Goal: Task Accomplishment & Management: Manage account settings

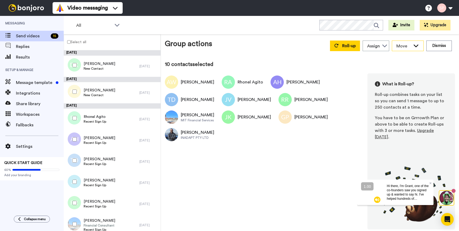
click at [415, 46] on icon at bounding box center [415, 46] width 5 height 3
click at [117, 25] on icon at bounding box center [117, 24] width 6 height 5
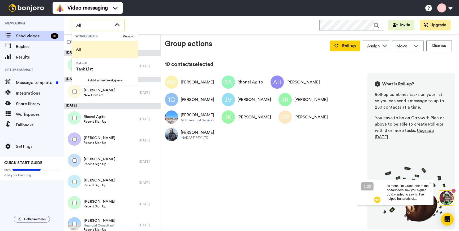
click at [118, 24] on icon at bounding box center [117, 24] width 6 height 5
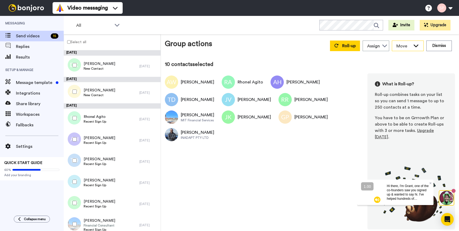
click at [416, 46] on icon at bounding box center [415, 46] width 5 height 3
click at [384, 47] on icon at bounding box center [384, 46] width 5 height 3
click at [435, 49] on button "Dismiss" at bounding box center [438, 46] width 25 height 11
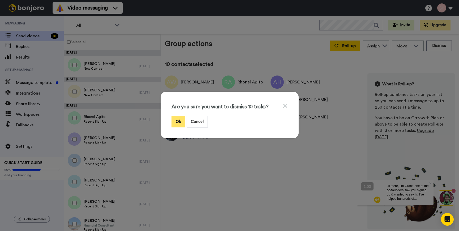
click at [182, 122] on button "Ok" at bounding box center [178, 121] width 14 height 11
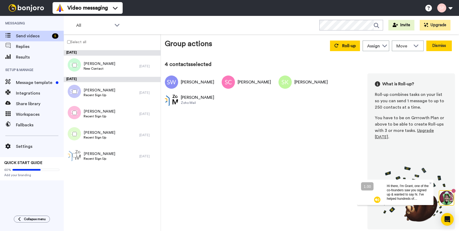
click at [439, 47] on button "Dismiss" at bounding box center [438, 46] width 25 height 11
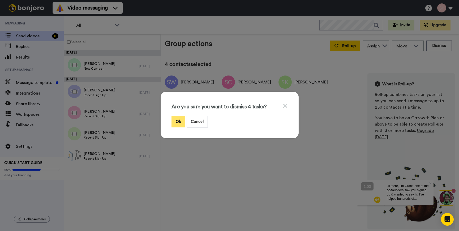
click at [178, 118] on button "Ok" at bounding box center [178, 121] width 14 height 11
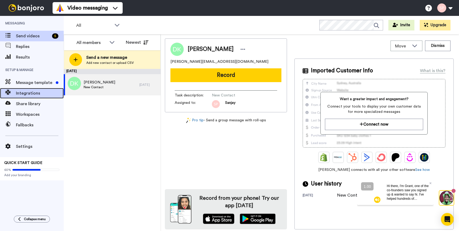
click at [41, 94] on span "Integrations" at bounding box center [40, 93] width 48 height 6
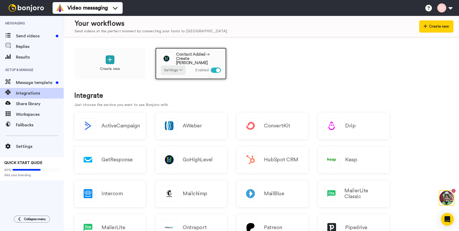
click at [194, 55] on span "Contact Added -> Create Bonjoro" at bounding box center [198, 58] width 45 height 13
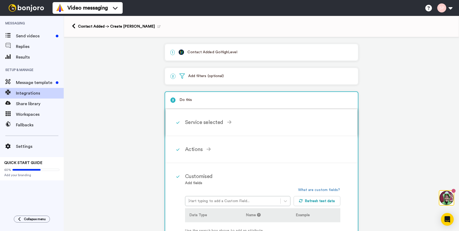
click at [238, 120] on div "Service selected" at bounding box center [262, 123] width 155 height 8
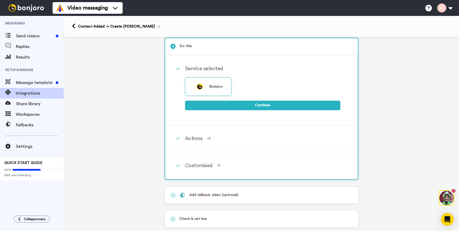
scroll to position [64, 0]
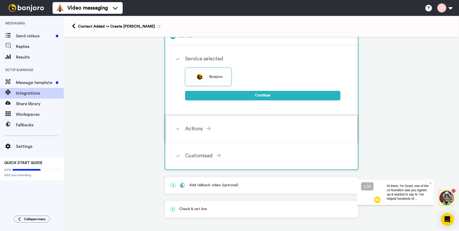
click at [252, 134] on div "Actions Create Bonjoro Add contacts to your Bonjoro tasklist for you to record …" at bounding box center [268, 129] width 167 height 16
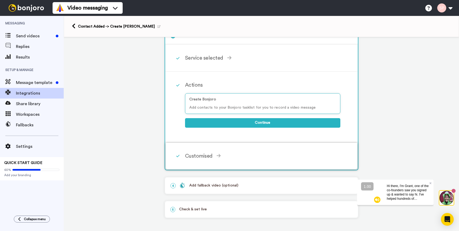
click at [262, 152] on div "Customised Add fields Start typing to add a Custom Field... What are custom fie…" at bounding box center [268, 156] width 167 height 16
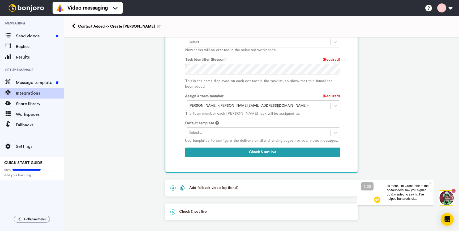
scroll to position [230, 0]
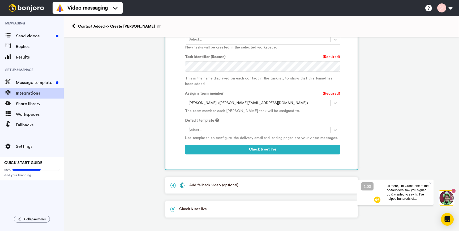
click at [211, 186] on div "Add fallback video (optional)" at bounding box center [209, 186] width 59 height 6
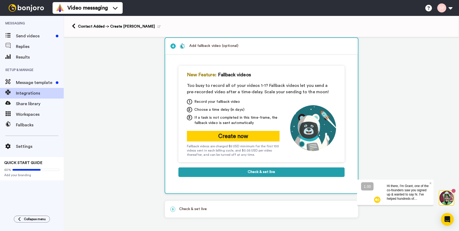
scroll to position [79, 0]
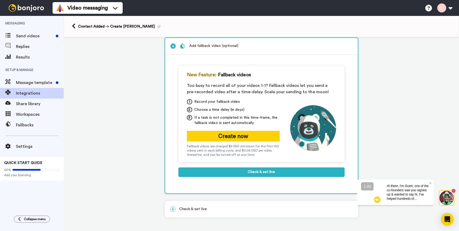
click at [260, 207] on p "5 Check & set live" at bounding box center [261, 210] width 182 height 6
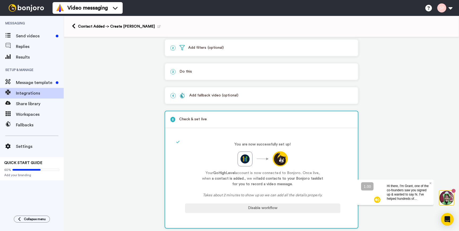
scroll to position [0, 0]
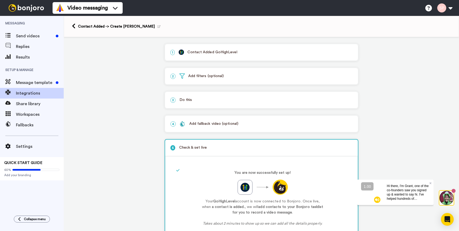
click at [269, 97] on div "3 Do this" at bounding box center [261, 100] width 193 height 16
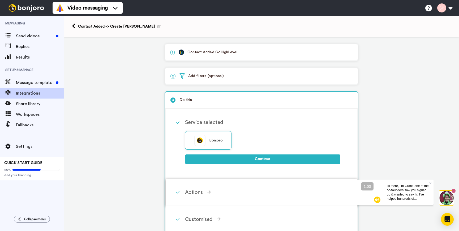
scroll to position [11, 0]
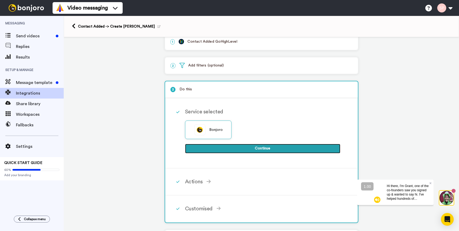
click at [252, 149] on button "Continue" at bounding box center [262, 149] width 155 height 10
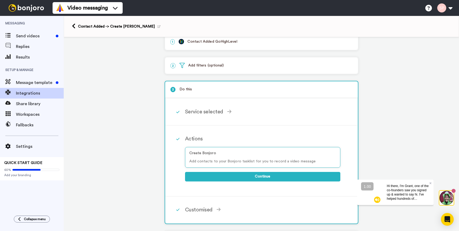
click at [284, 182] on div "Create Bonjoro Add contacts to your Bonjoro tasklist for you to record a video …" at bounding box center [262, 165] width 155 height 44
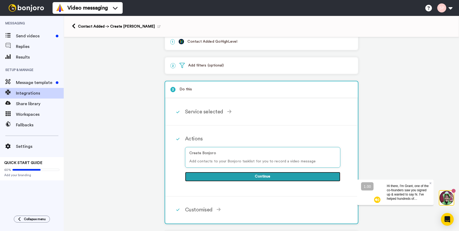
click at [284, 179] on button "Continue" at bounding box center [262, 177] width 155 height 10
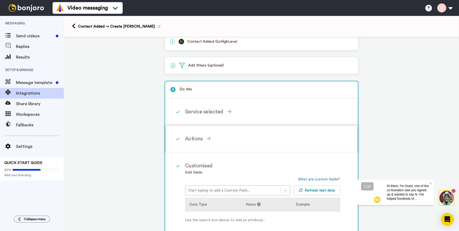
scroll to position [128, 0]
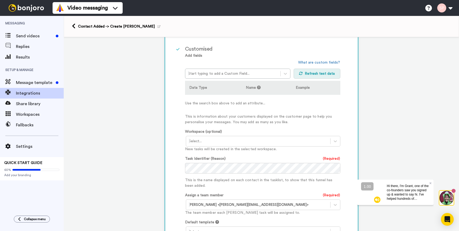
click at [317, 74] on button "Refresh test data" at bounding box center [316, 74] width 47 height 10
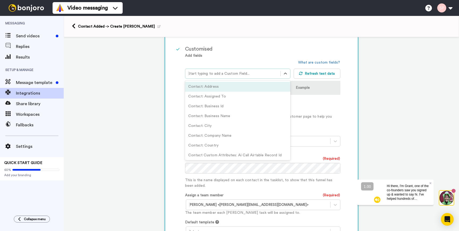
click at [250, 71] on div "Start typing to add a Custom Field..." at bounding box center [232, 73] width 95 height 8
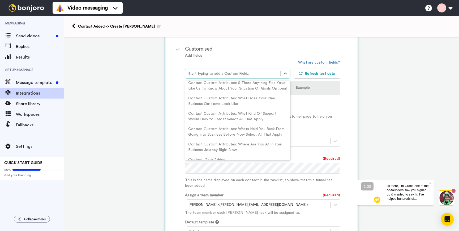
scroll to position [390, 0]
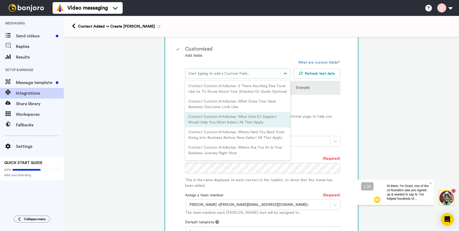
click at [349, 108] on div "Customised Add fields option Contact Custom Attributes: What Kind Of Support Wo…" at bounding box center [268, 153] width 167 height 225
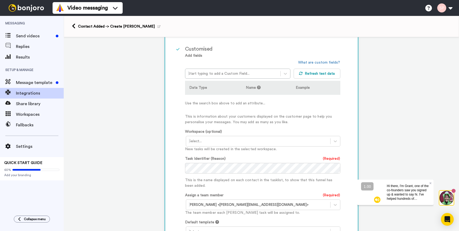
click at [244, 134] on div "Workspace (optional) Select... New tasks will be created in the selected worksp…" at bounding box center [262, 140] width 155 height 23
click at [244, 142] on div at bounding box center [258, 141] width 139 height 6
click at [248, 130] on div "Workspace (optional) Select... New tasks will be created in the selected worksp…" at bounding box center [262, 140] width 155 height 23
click at [245, 158] on div "Task Identifier (Reason) (Required) This is the name displayed on each contact …" at bounding box center [262, 172] width 155 height 33
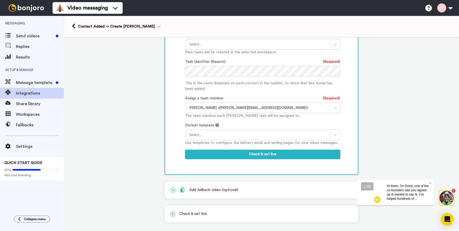
scroll to position [230, 0]
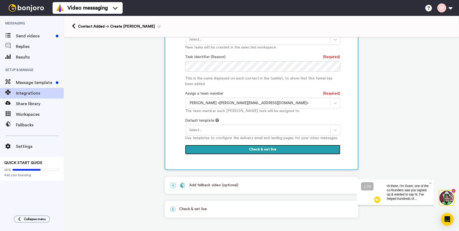
click at [246, 152] on button "Check & set live" at bounding box center [262, 150] width 155 height 10
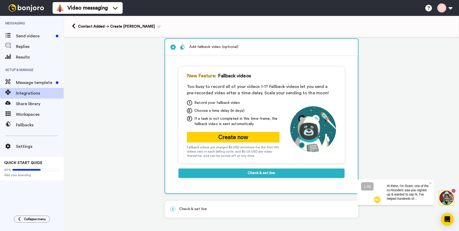
scroll to position [73, 0]
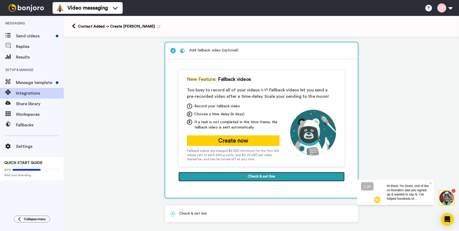
click at [246, 175] on button "Check & set live" at bounding box center [261, 177] width 166 height 10
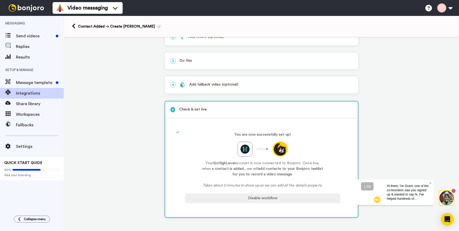
scroll to position [40, 0]
click at [251, 149] on div at bounding box center [244, 148] width 15 height 15
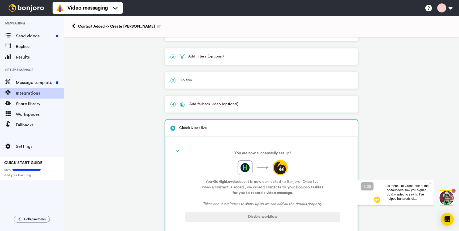
scroll to position [0, 0]
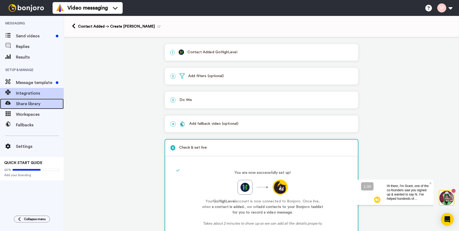
click at [30, 106] on span "Share library" at bounding box center [40, 104] width 48 height 6
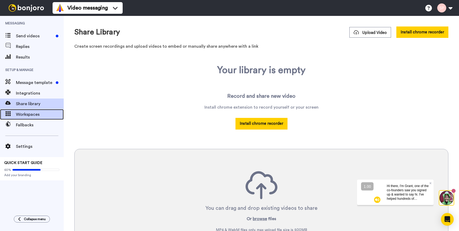
click at [30, 115] on span "Workspaces" at bounding box center [40, 114] width 48 height 6
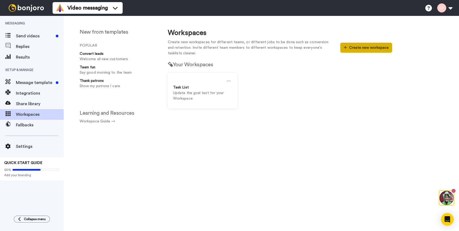
click at [358, 49] on button "Create new workspace" at bounding box center [366, 48] width 52 height 10
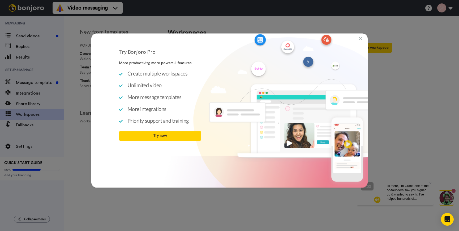
click at [360, 40] on icon at bounding box center [360, 38] width 3 height 5
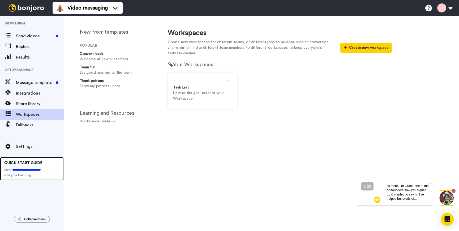
click at [29, 160] on div "QUICK START GUIDE 60% Add your branding" at bounding box center [32, 168] width 64 height 23
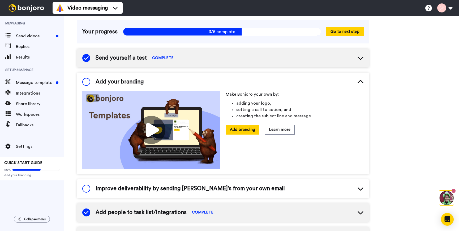
drag, startPoint x: 88, startPoint y: 82, endPoint x: 221, endPoint y: 92, distance: 133.2
click at [221, 92] on div "Add your branding Make Bonjoro your own by: adding your logo, setting a call to…" at bounding box center [223, 124] width 292 height 102
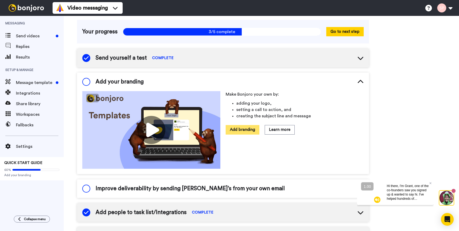
click at [232, 126] on button "Add branding" at bounding box center [242, 129] width 34 height 9
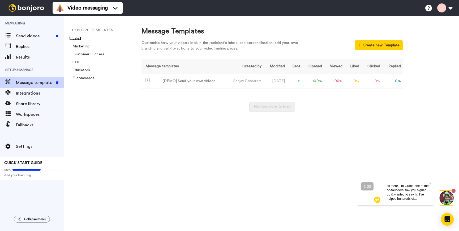
click at [76, 38] on link "Sales" at bounding box center [75, 39] width 12 height 4
click at [39, 93] on span "Integrations" at bounding box center [40, 93] width 48 height 6
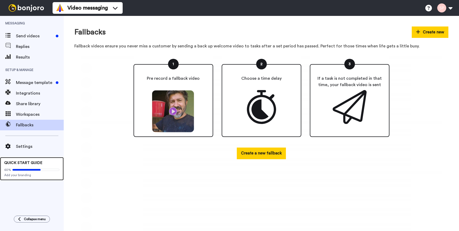
drag, startPoint x: 33, startPoint y: 165, endPoint x: 51, endPoint y: 157, distance: 19.7
click at [33, 165] on span "QUICK START GUIDE" at bounding box center [23, 163] width 38 height 4
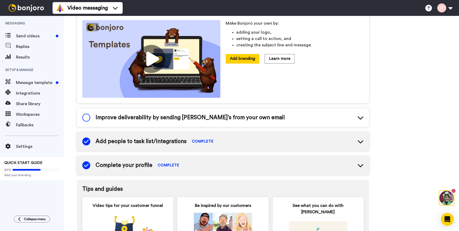
scroll to position [128, 0]
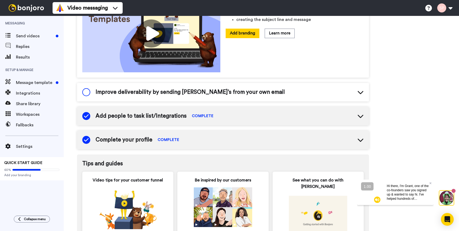
click at [224, 93] on span "Improve deliverability by sending Bonjoro’s from your own email" at bounding box center [189, 92] width 189 height 8
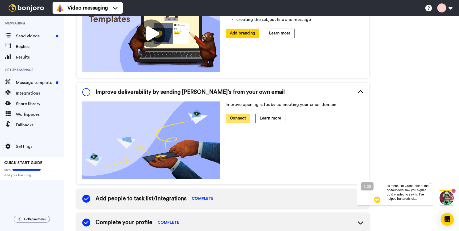
click at [242, 118] on button "Connect" at bounding box center [237, 118] width 24 height 9
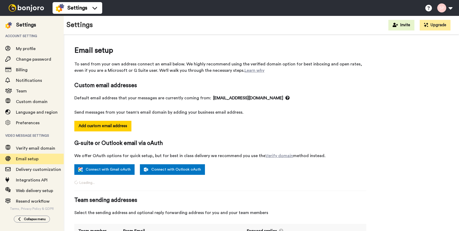
select select "164373"
select select "164372"
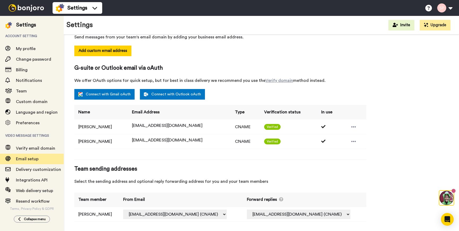
scroll to position [79, 0]
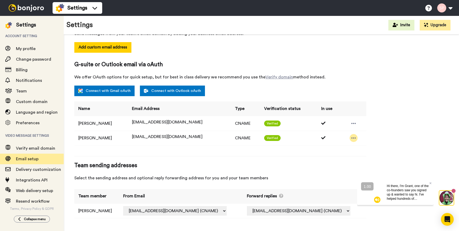
click at [352, 137] on icon at bounding box center [353, 137] width 5 height 1
click at [173, 137] on span "support@businessbuyersinstitute.com.au" at bounding box center [167, 137] width 71 height 4
click at [430, 183] on icon at bounding box center [430, 183] width 2 height 2
click at [353, 137] on icon at bounding box center [353, 138] width 5 height 5
click at [393, 118] on div "Email setup To send from your own address connect an email below. We highly rec…" at bounding box center [261, 94] width 374 height 257
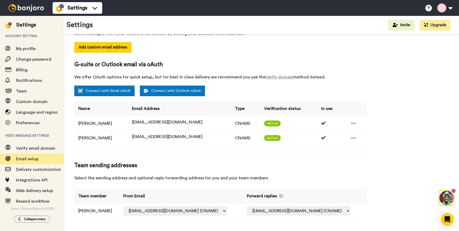
scroll to position [0, 0]
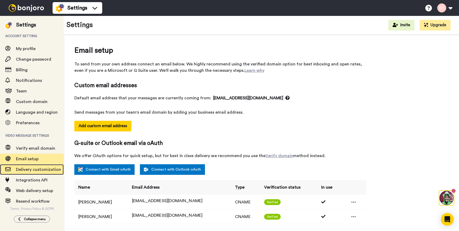
click at [45, 170] on span "Delivery customization" at bounding box center [38, 170] width 45 height 4
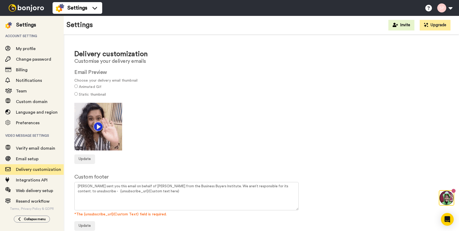
scroll to position [7, 0]
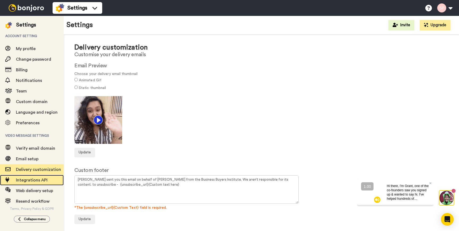
click at [42, 182] on span "Integrations API" at bounding box center [32, 180] width 32 height 4
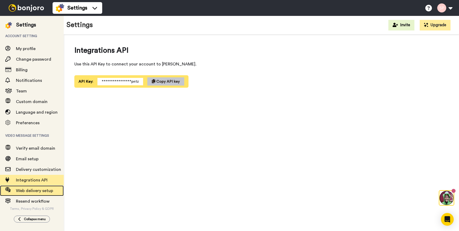
click at [39, 192] on span "Web delivery setup" at bounding box center [34, 191] width 37 height 4
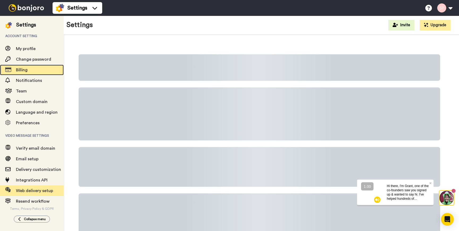
click at [32, 72] on span "Billing" at bounding box center [40, 70] width 48 height 6
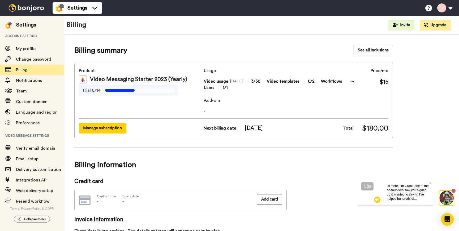
click at [120, 133] on button "Manage subscription" at bounding box center [102, 128] width 47 height 10
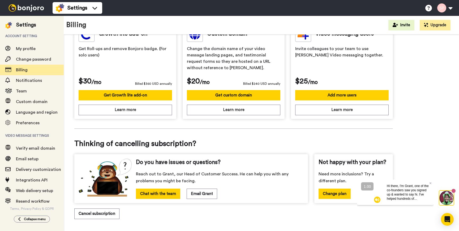
scroll to position [186, 0]
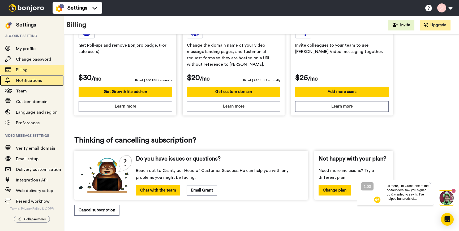
click at [32, 83] on span "Notifications" at bounding box center [29, 80] width 26 height 4
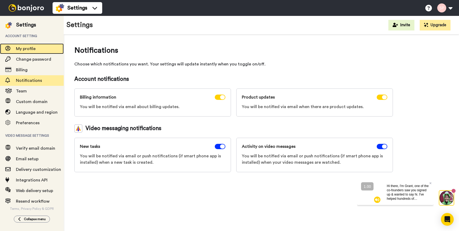
click at [38, 47] on span "My profile" at bounding box center [40, 49] width 48 height 6
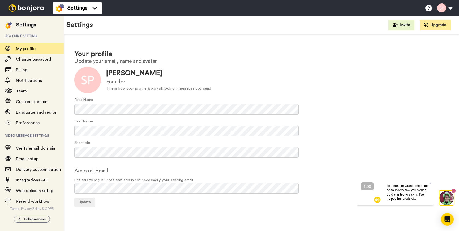
click at [33, 36] on span "Account setting" at bounding box center [32, 36] width 64 height 15
click at [449, 9] on button at bounding box center [444, 8] width 20 height 12
